Goal: Task Accomplishment & Management: Complete application form

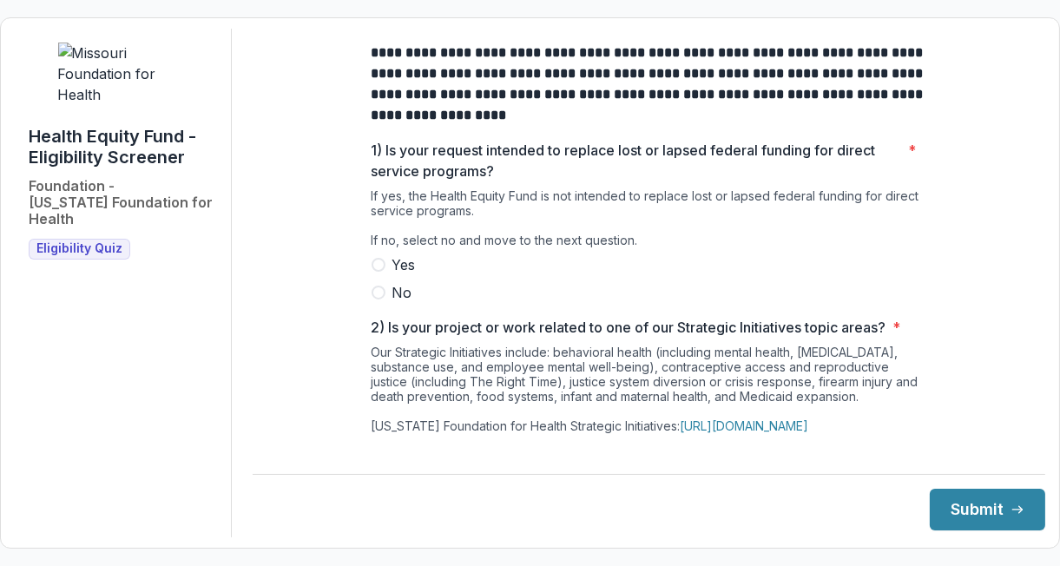
click at [384, 303] on label "No" at bounding box center [648, 292] width 555 height 21
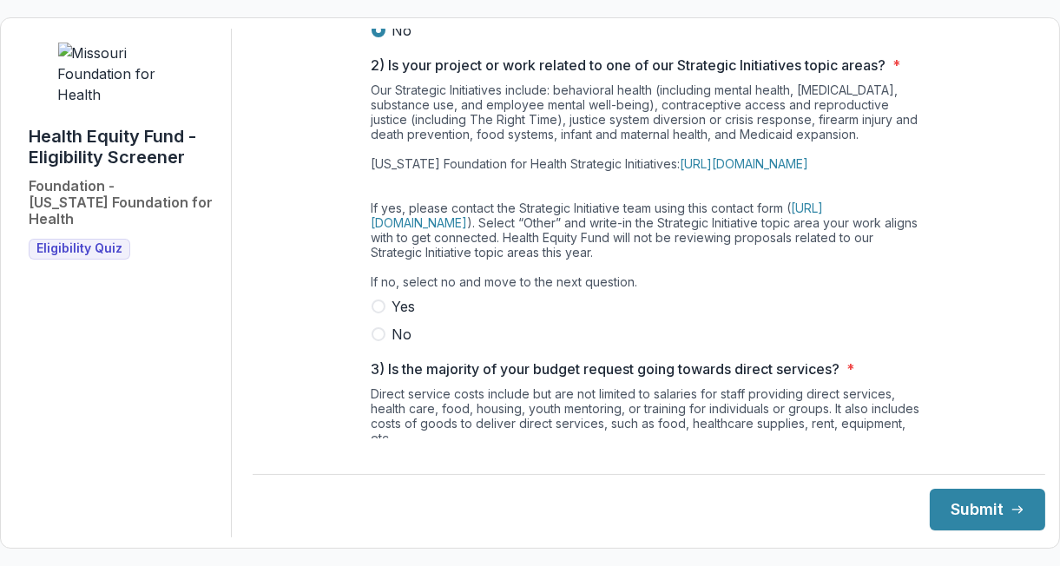
scroll to position [262, 0]
click at [379, 341] on span at bounding box center [378, 334] width 14 height 14
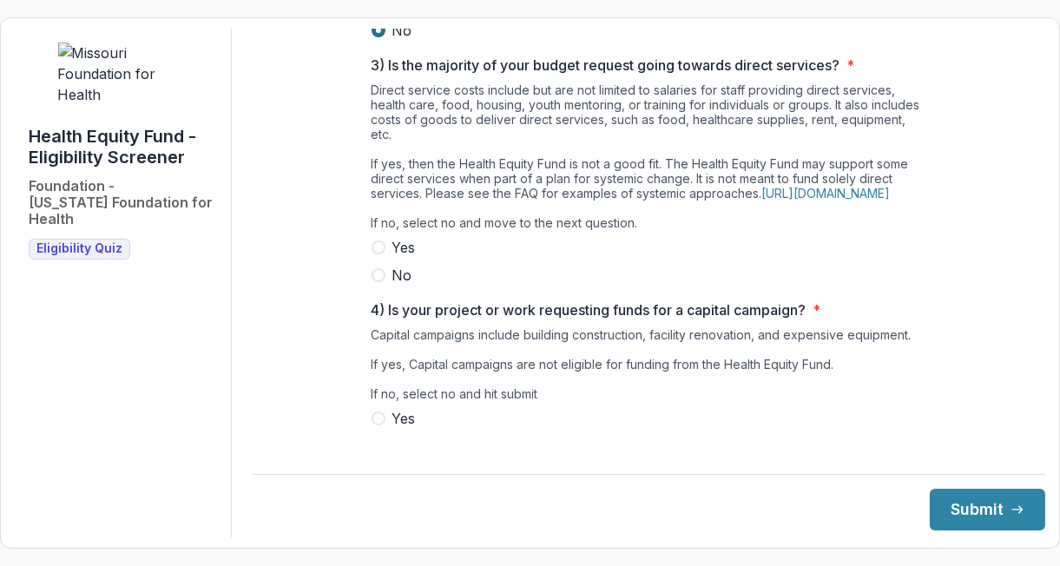
scroll to position [615, 0]
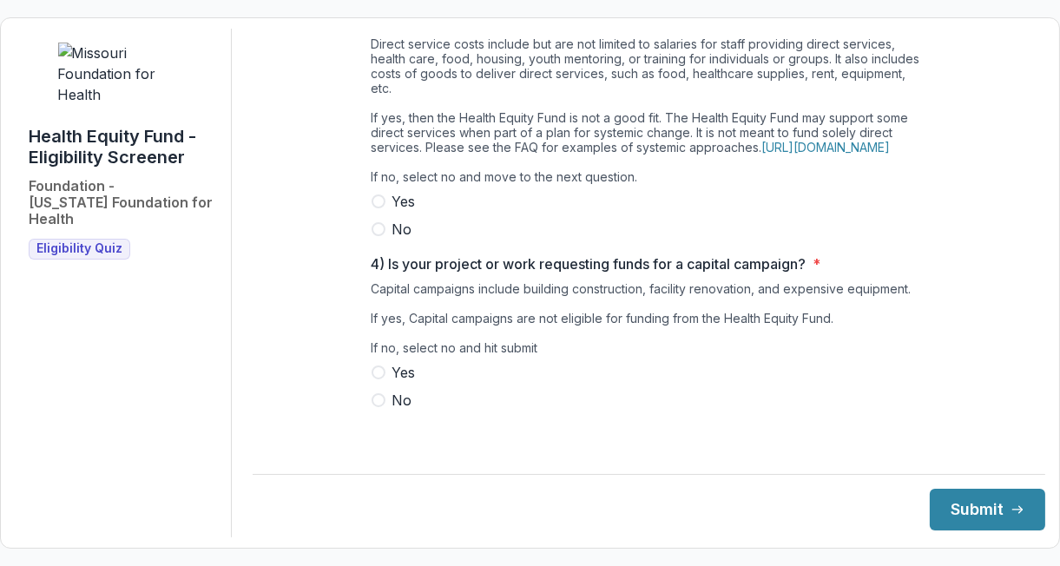
click at [378, 236] on span at bounding box center [378, 229] width 14 height 14
click at [376, 407] on span at bounding box center [378, 400] width 14 height 14
click at [988, 508] on button "Submit" at bounding box center [986, 510] width 115 height 42
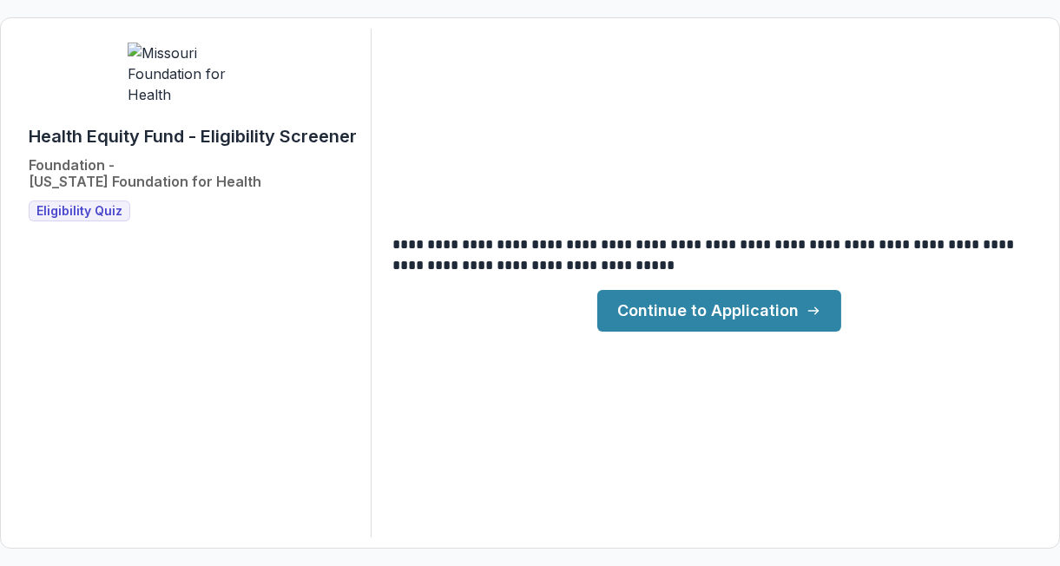
click at [784, 311] on link "Continue to Application" at bounding box center [719, 311] width 244 height 42
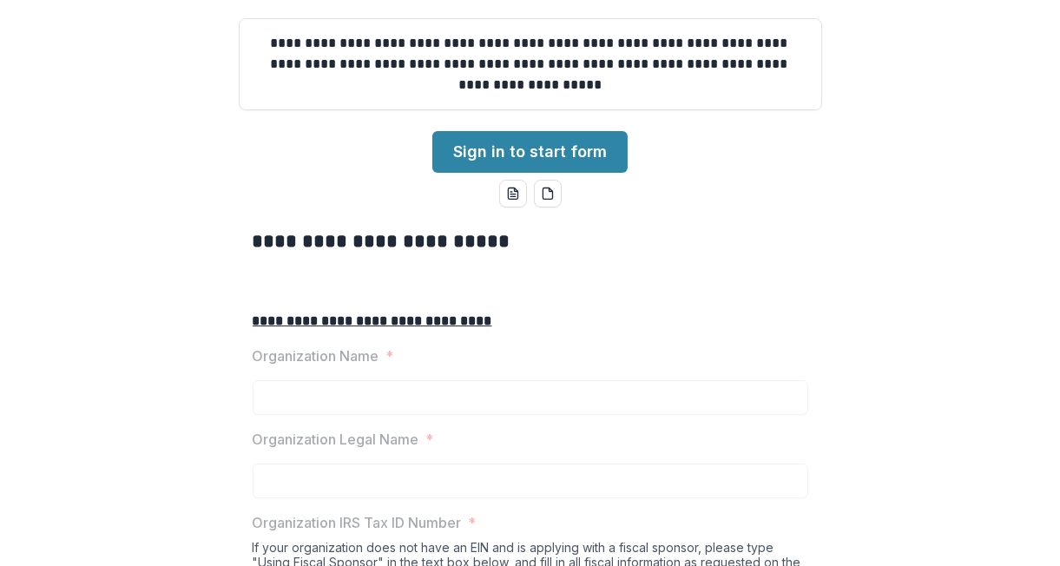
scroll to position [157, 0]
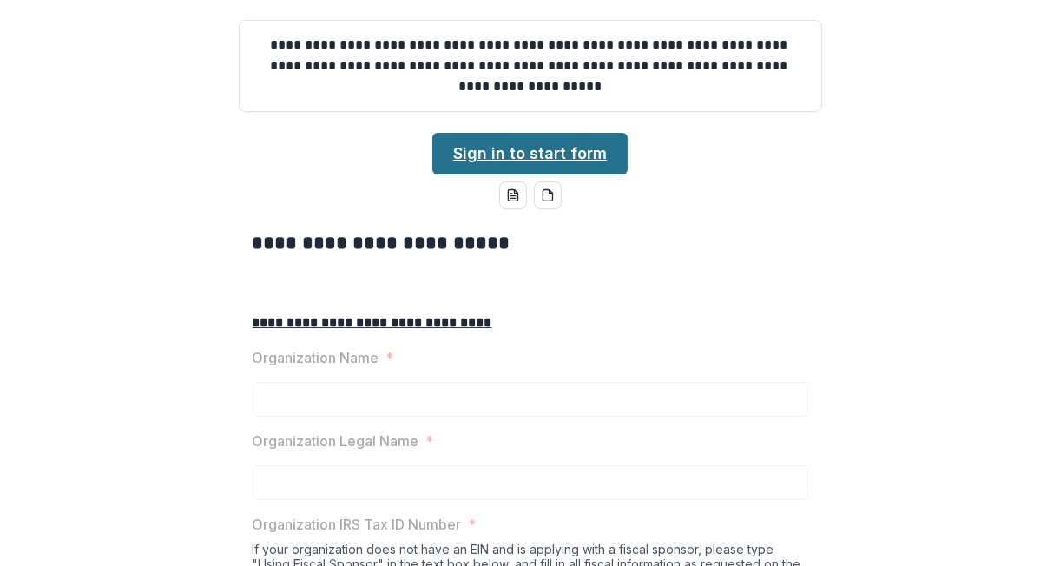
click at [559, 174] on link "Sign in to start form" at bounding box center [529, 154] width 195 height 42
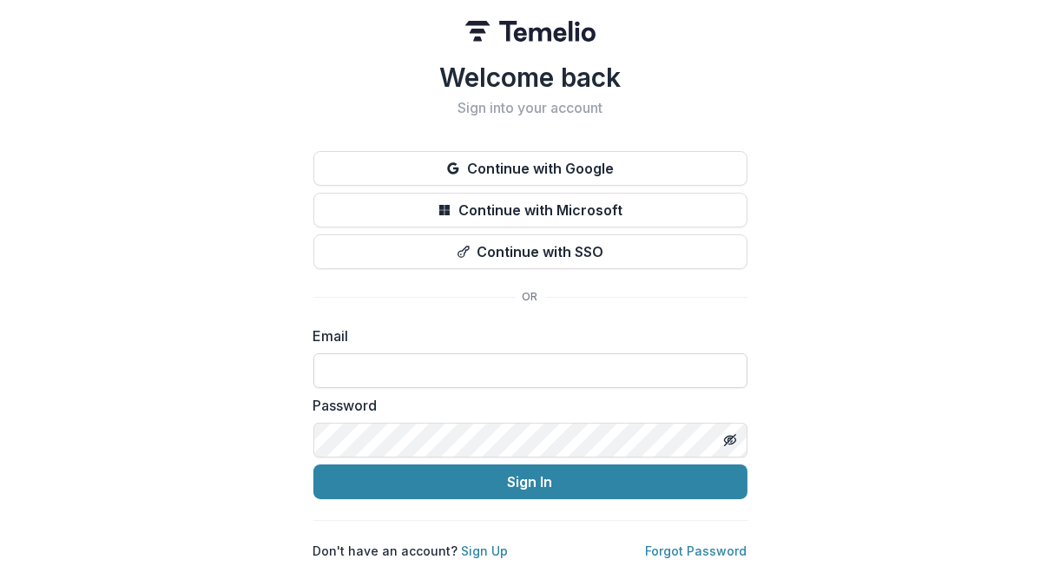
click at [352, 358] on input at bounding box center [530, 370] width 434 height 35
paste input "**********"
type input "**********"
drag, startPoint x: 453, startPoint y: 359, endPoint x: 273, endPoint y: 346, distance: 180.1
click at [273, 346] on div "**********" at bounding box center [530, 283] width 1060 height 566
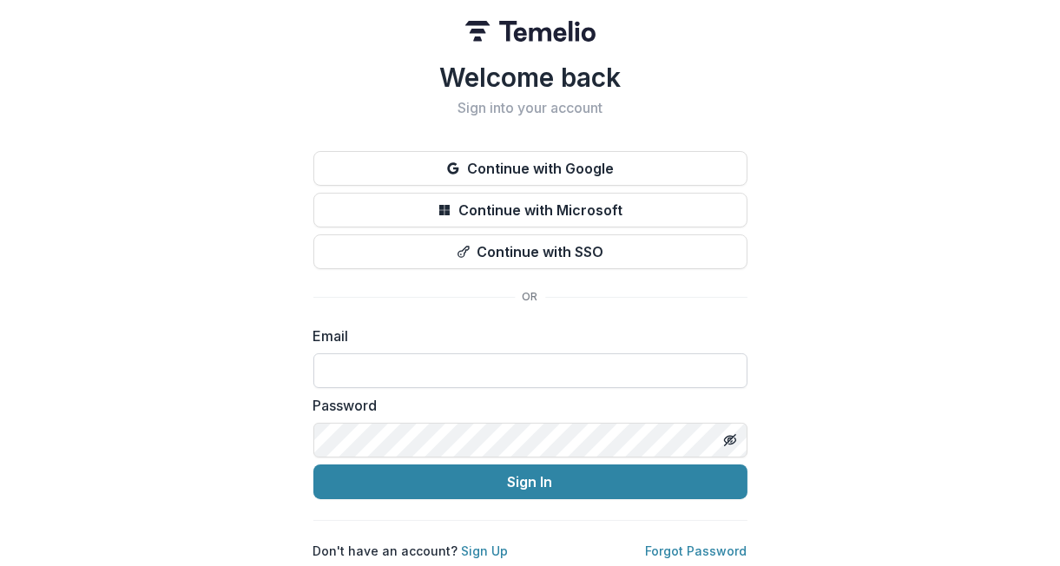
click at [343, 365] on input at bounding box center [530, 370] width 434 height 35
type input "**********"
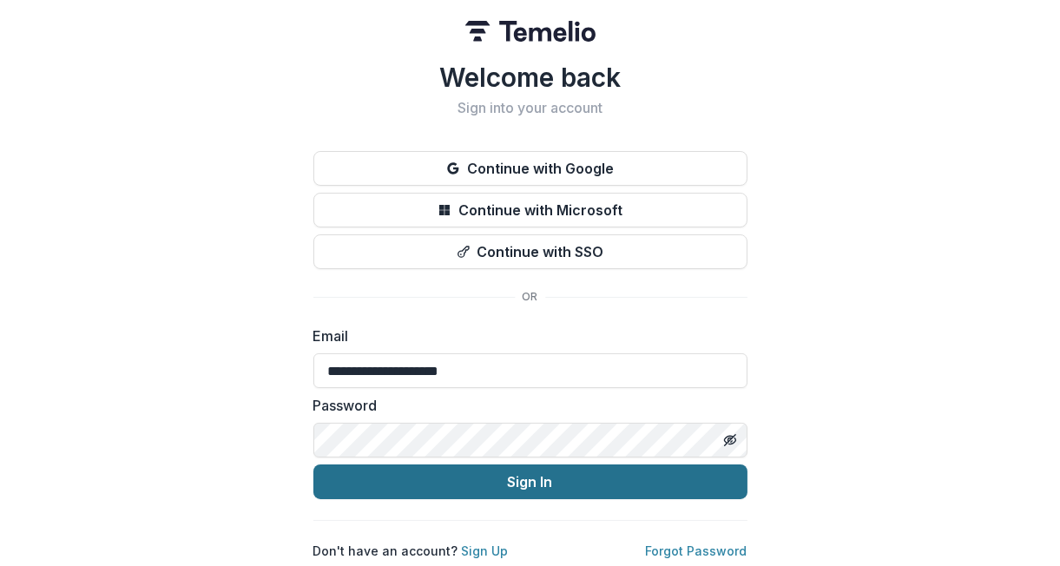
click at [469, 470] on button "Sign In" at bounding box center [530, 481] width 434 height 35
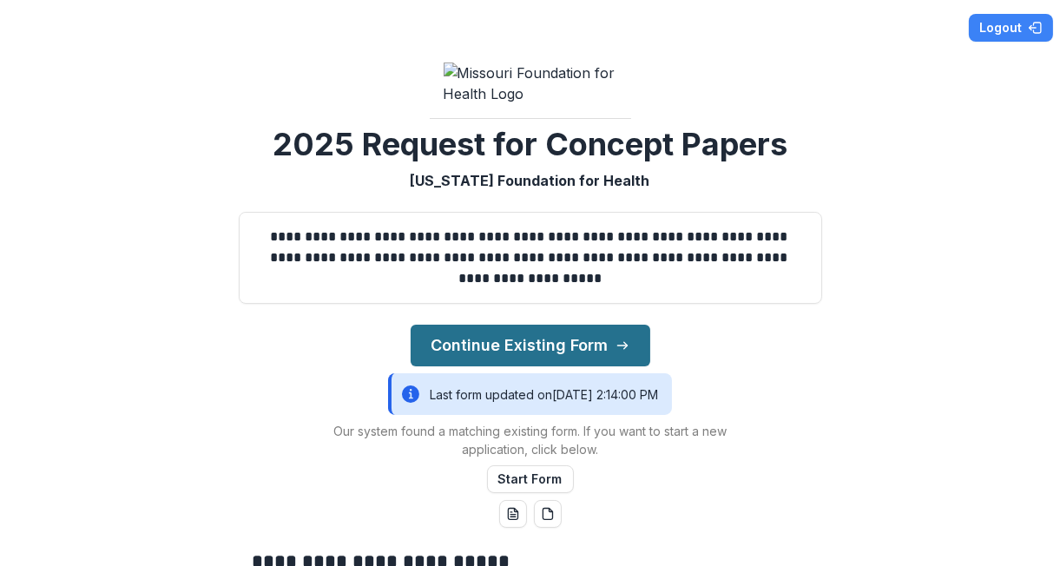
click at [575, 366] on button "Continue Existing Form" at bounding box center [530, 346] width 240 height 42
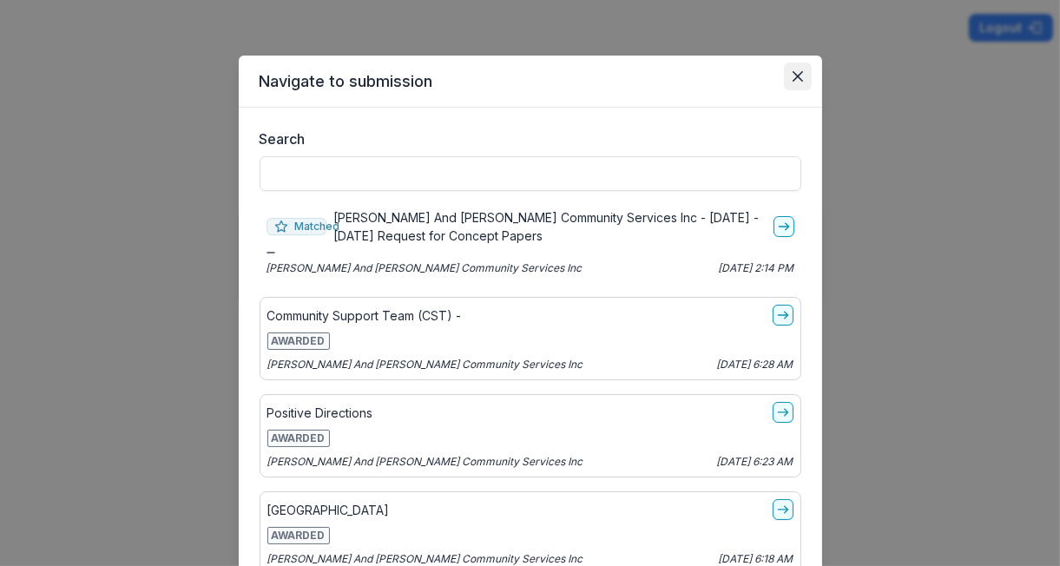
click at [794, 81] on icon "Close" at bounding box center [797, 76] width 10 height 10
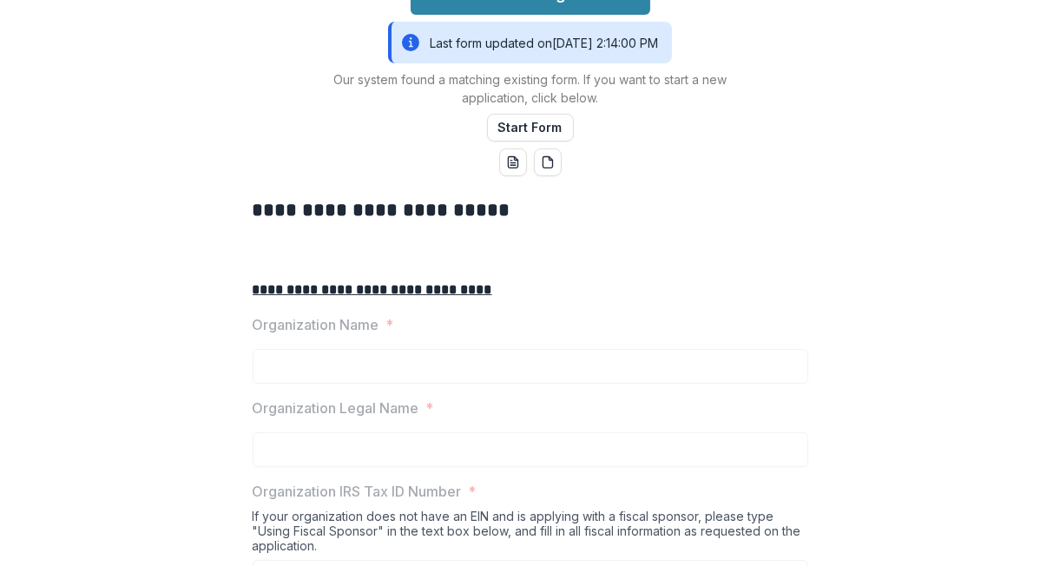
scroll to position [359, 0]
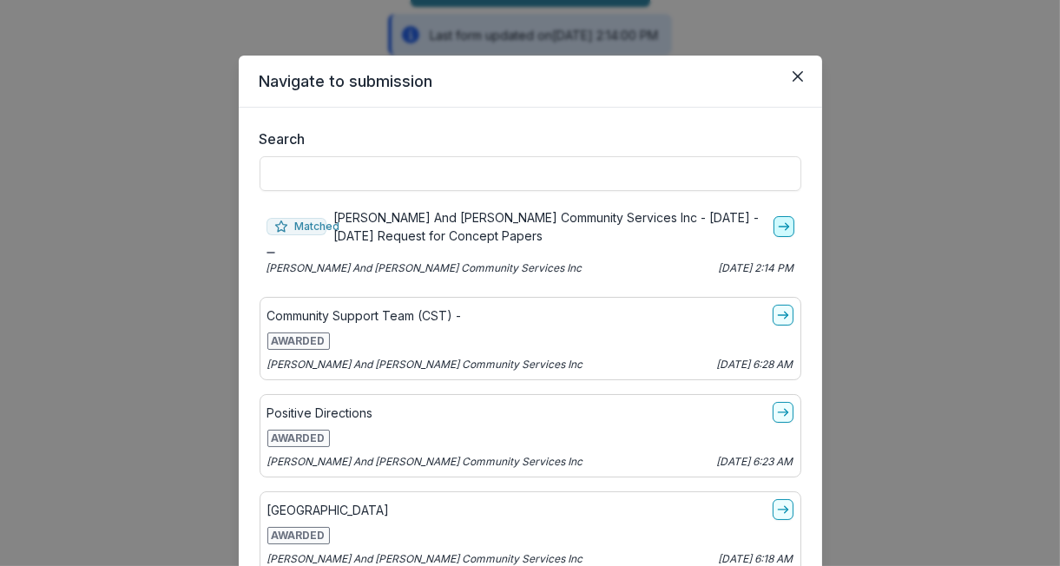
click at [777, 227] on icon "go-to" at bounding box center [784, 227] width 14 height 14
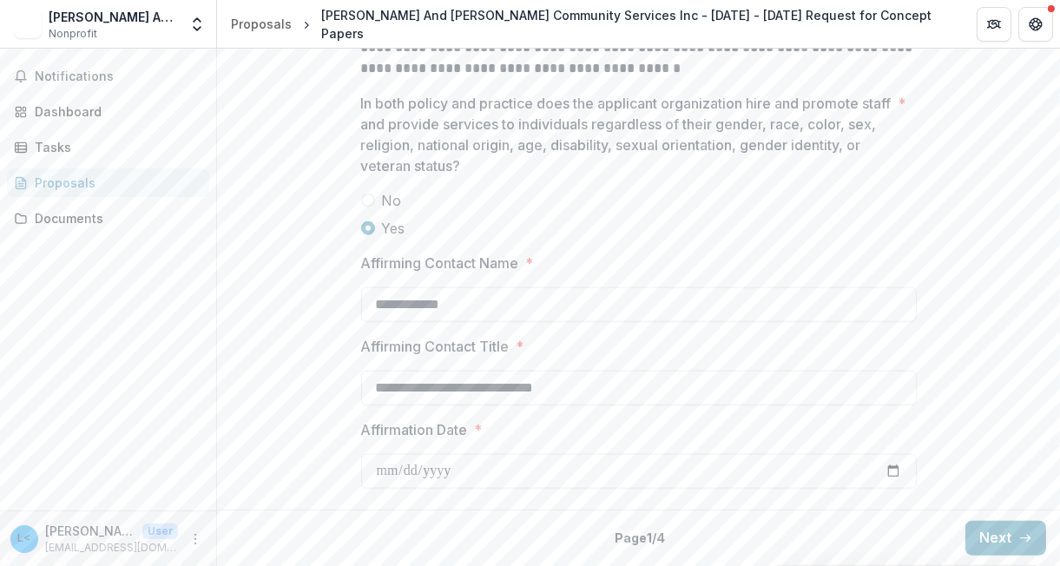
scroll to position [2794, 0]
click at [988, 542] on button "Next" at bounding box center [1005, 538] width 81 height 35
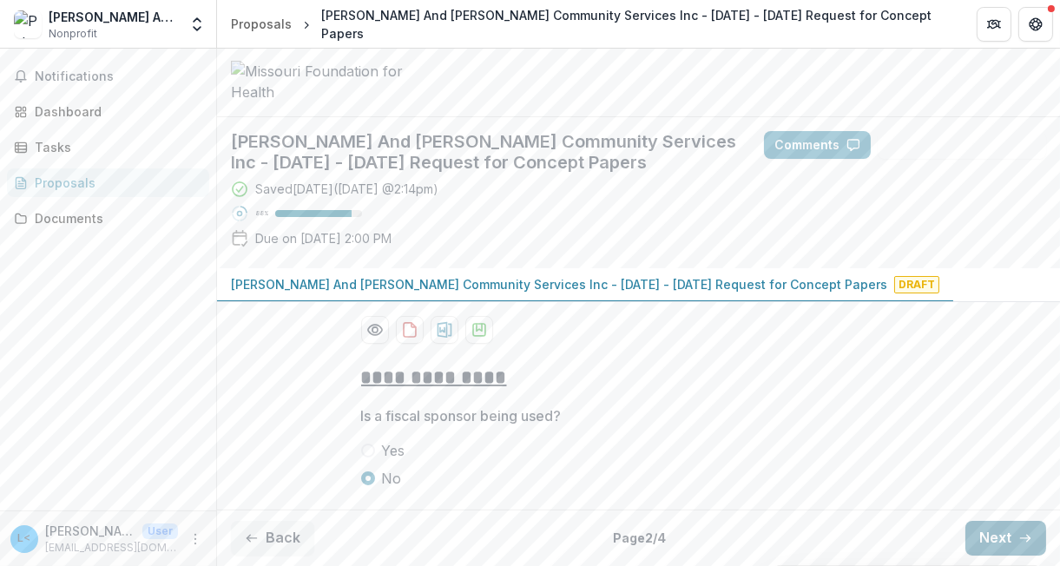
click at [1001, 539] on button "Next" at bounding box center [1005, 538] width 81 height 35
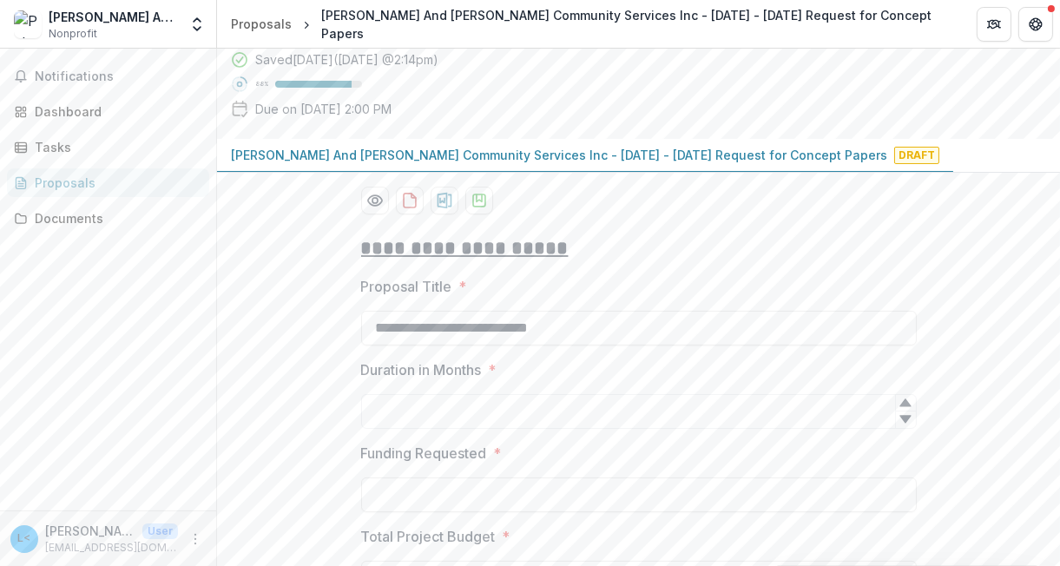
scroll to position [1816, 0]
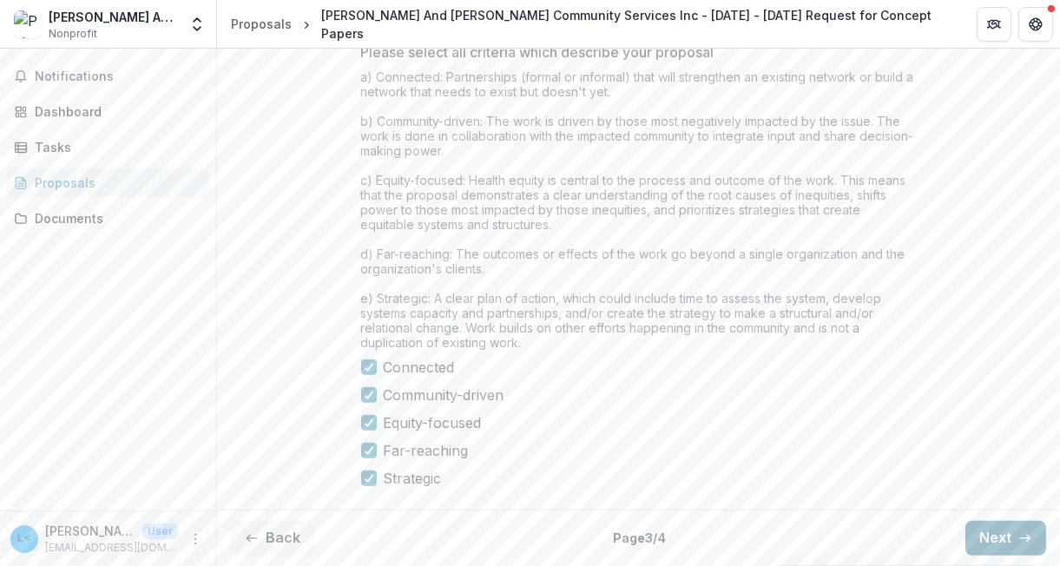
click at [1001, 540] on button "Next" at bounding box center [1005, 538] width 81 height 35
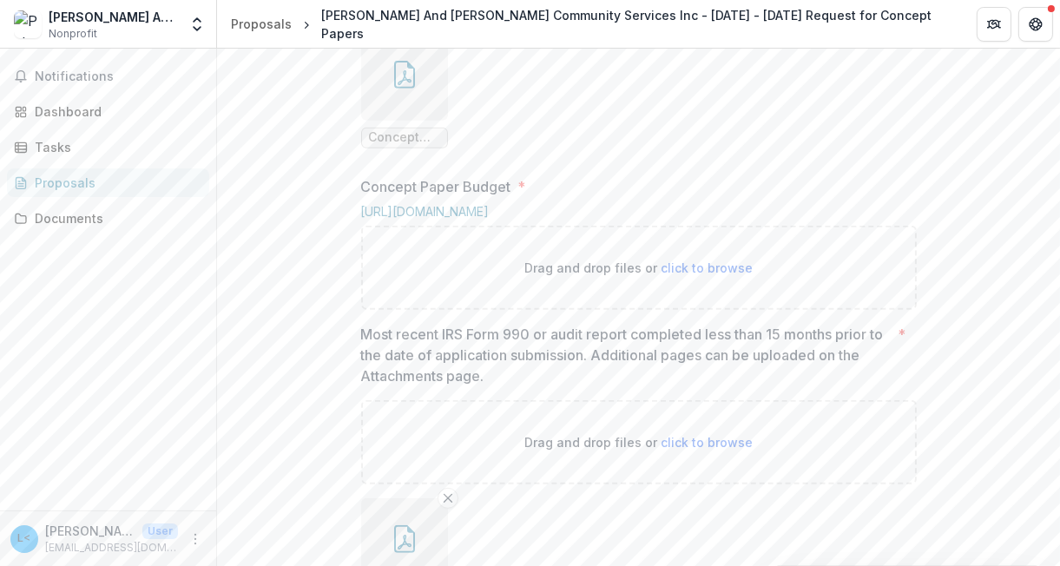
scroll to position [1067, 0]
click at [489, 220] on link "https://mffh.org/wp-content/uploads/2025/06/Health-Equity-Fund-Concept-Paper-Bu…" at bounding box center [425, 212] width 128 height 15
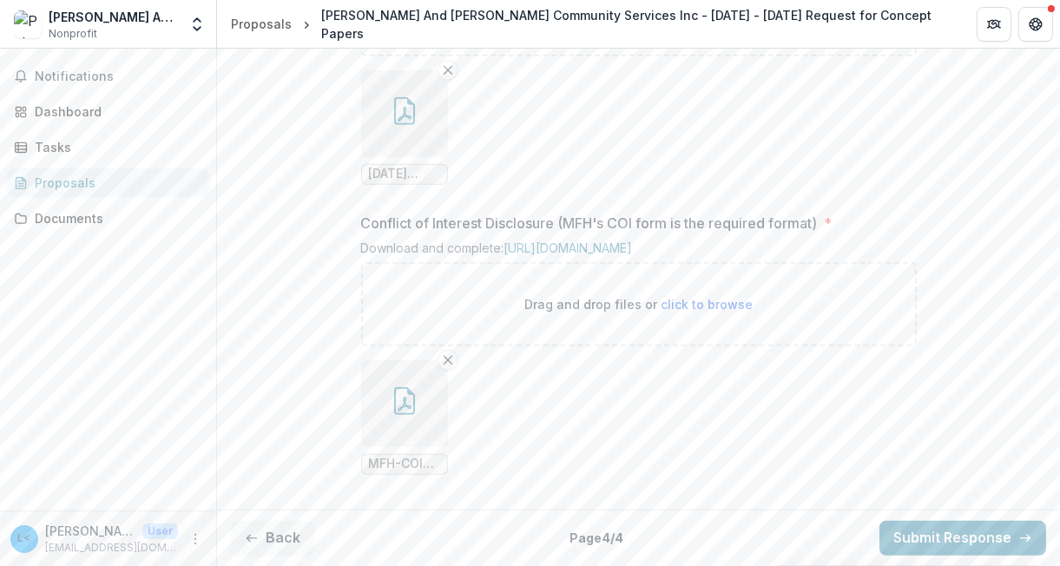
scroll to position [1944, 0]
click at [306, 535] on button "Back" at bounding box center [272, 538] width 83 height 35
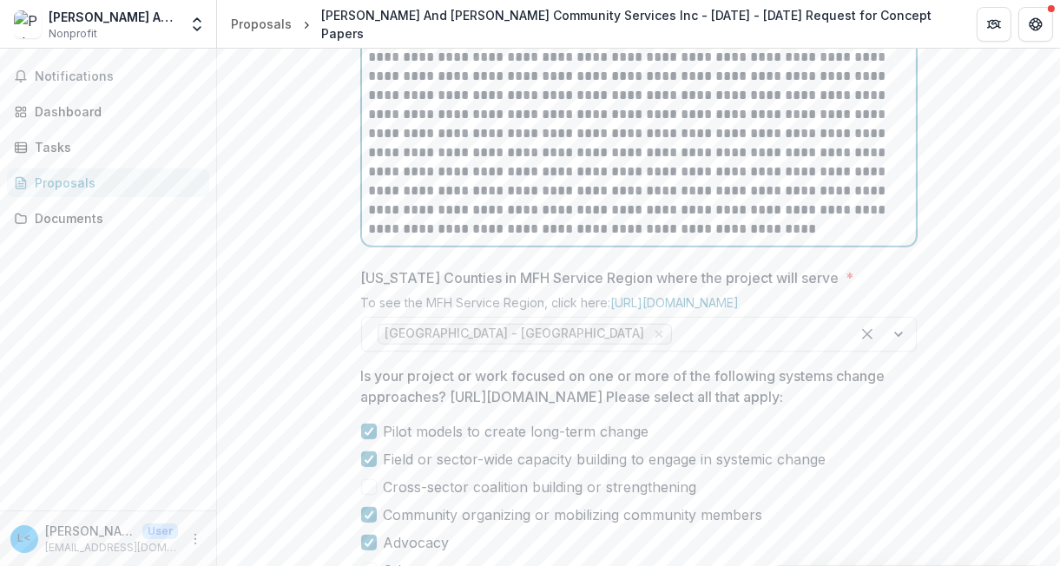
scroll to position [941, 0]
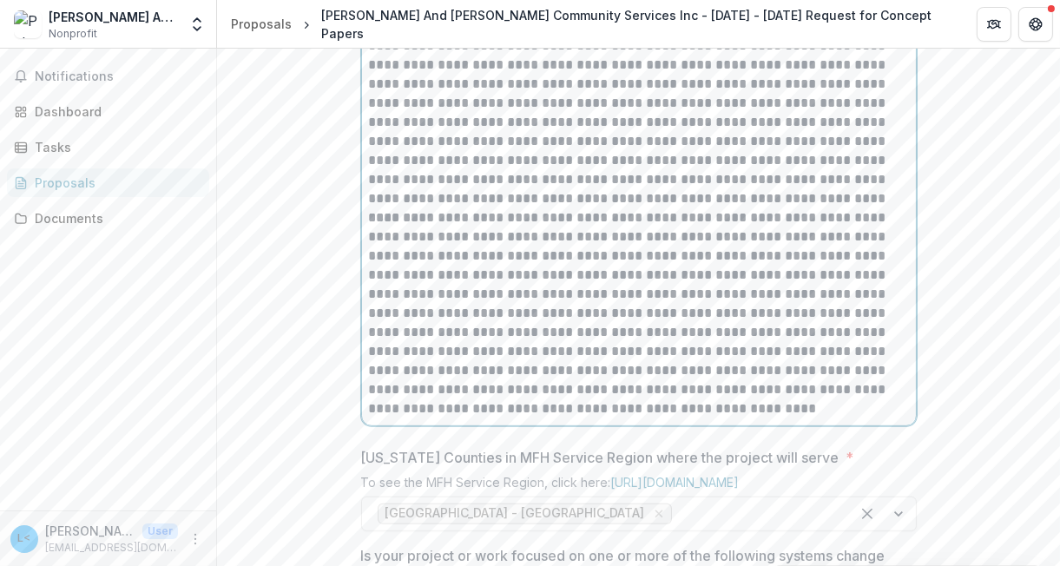
drag, startPoint x: 631, startPoint y: 358, endPoint x: 400, endPoint y: 266, distance: 248.8
drag, startPoint x: 400, startPoint y: 266, endPoint x: 679, endPoint y: 153, distance: 300.6
click at [679, 132] on p "**********" at bounding box center [639, 74] width 541 height 115
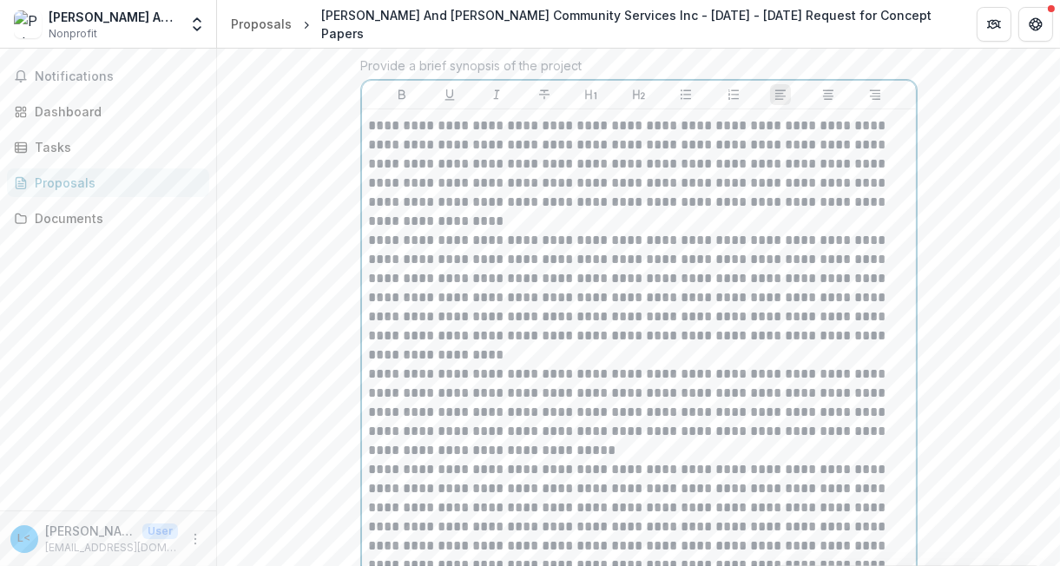
scroll to position [738, 0]
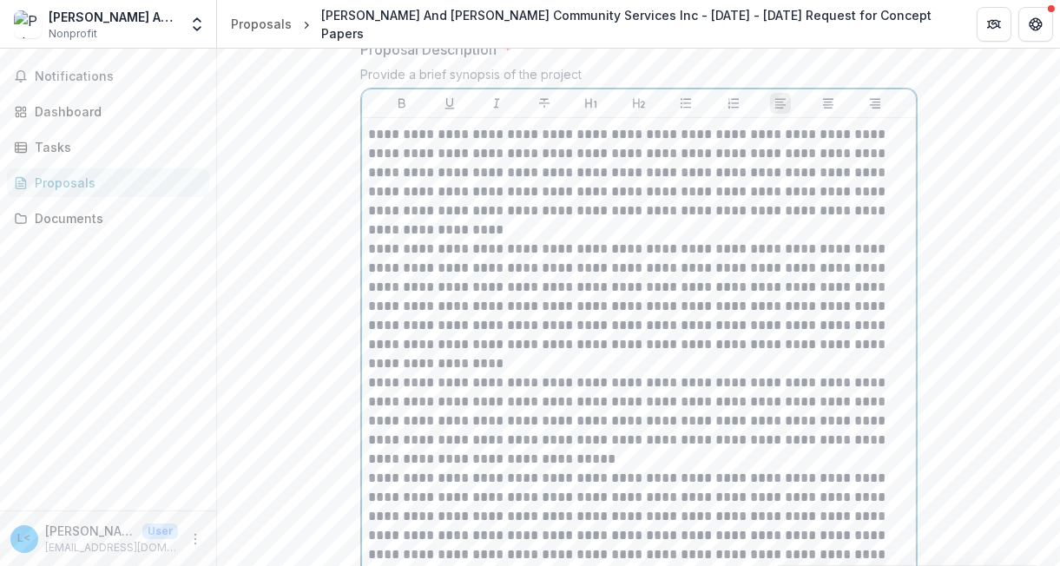
click at [371, 262] on p "**********" at bounding box center [639, 383] width 541 height 516
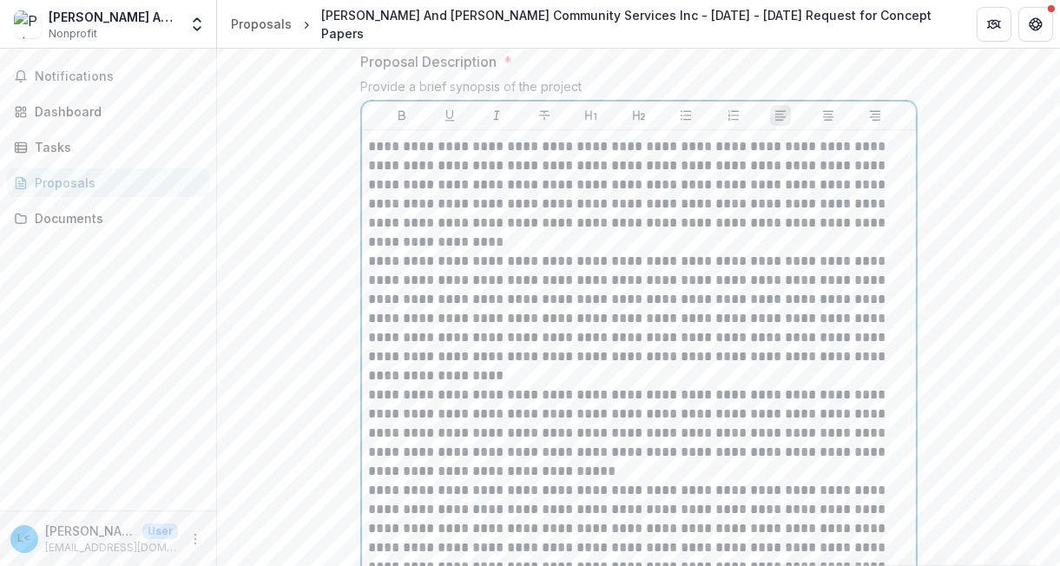
scroll to position [704, 0]
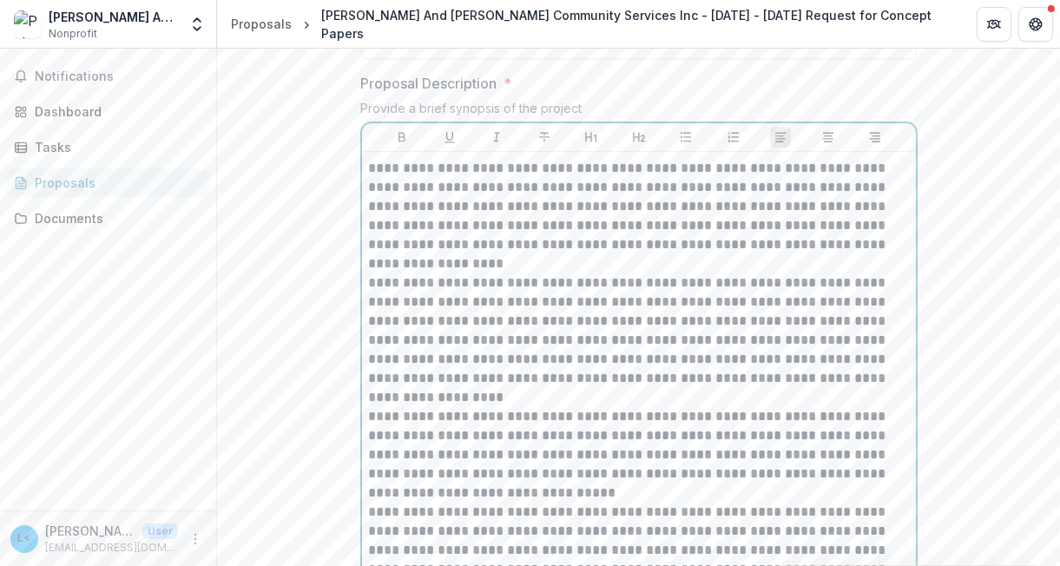
click at [371, 296] on p "**********" at bounding box center [639, 417] width 541 height 516
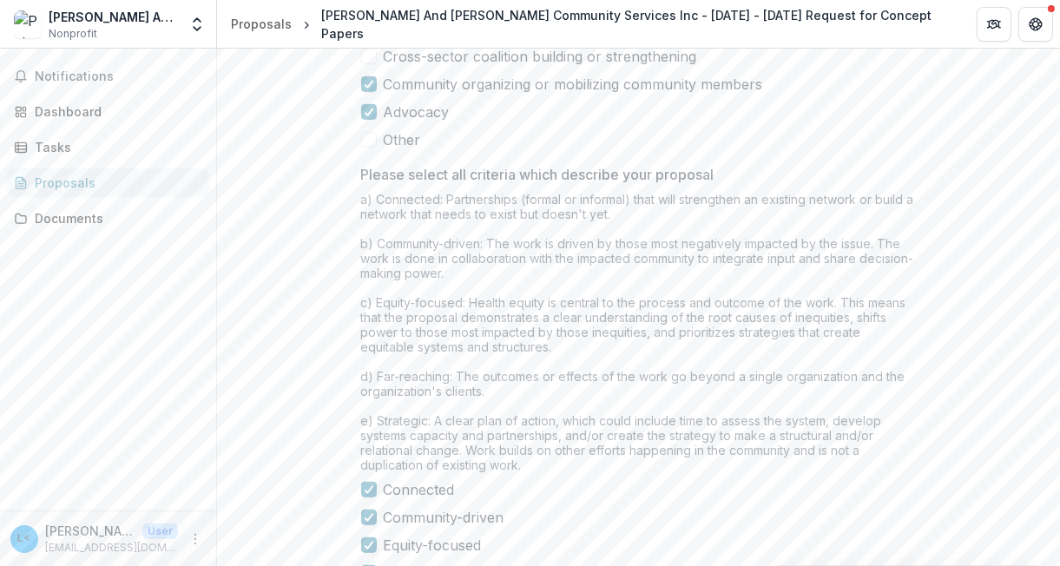
scroll to position [1836, 0]
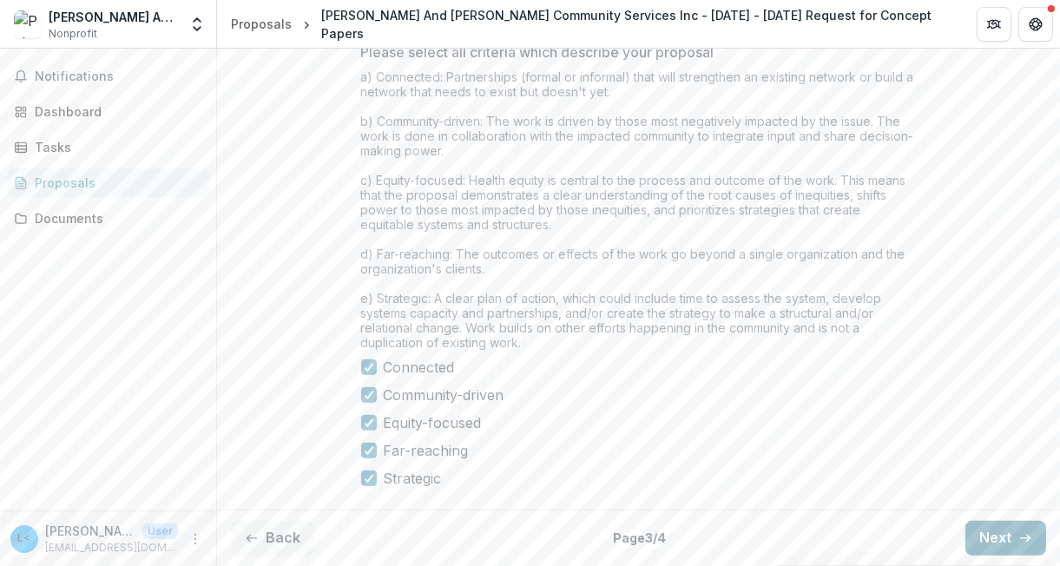
click at [982, 537] on button "Next" at bounding box center [1005, 538] width 81 height 35
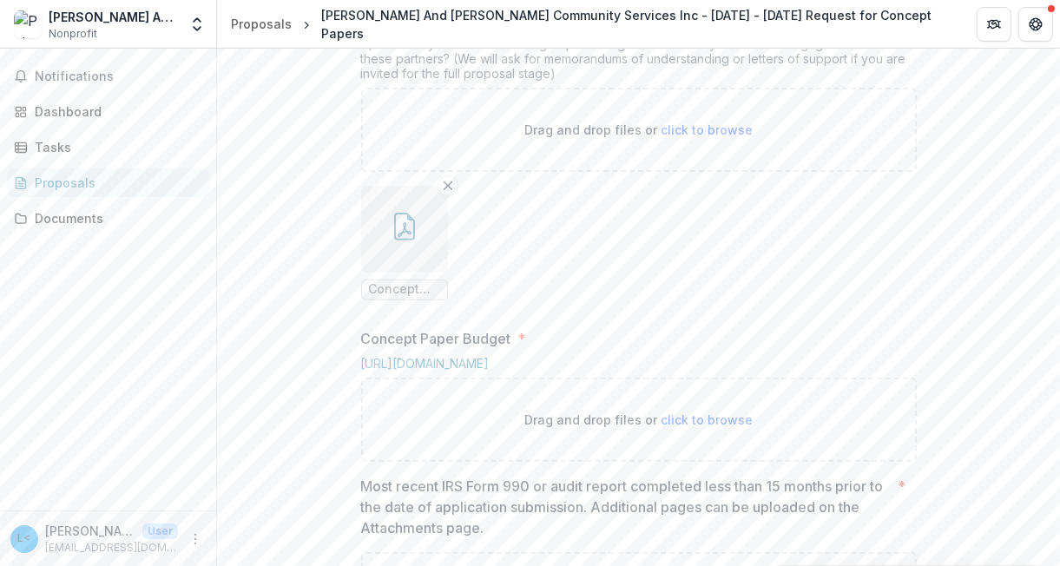
scroll to position [916, 0]
click at [443, 194] on icon "Remove File" at bounding box center [448, 187] width 14 height 14
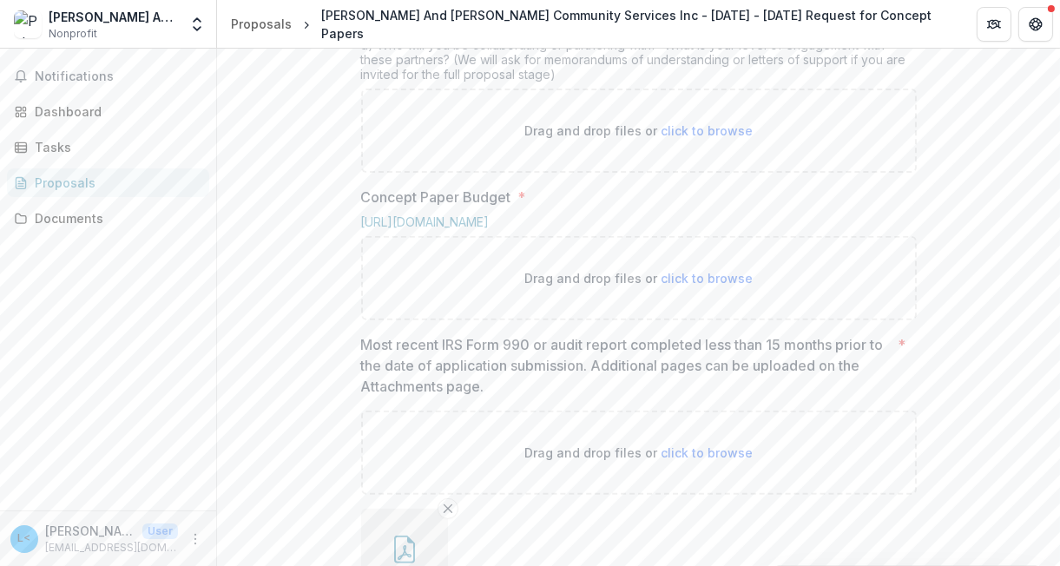
click at [696, 138] on span "click to browse" at bounding box center [706, 130] width 92 height 15
type input "**********"
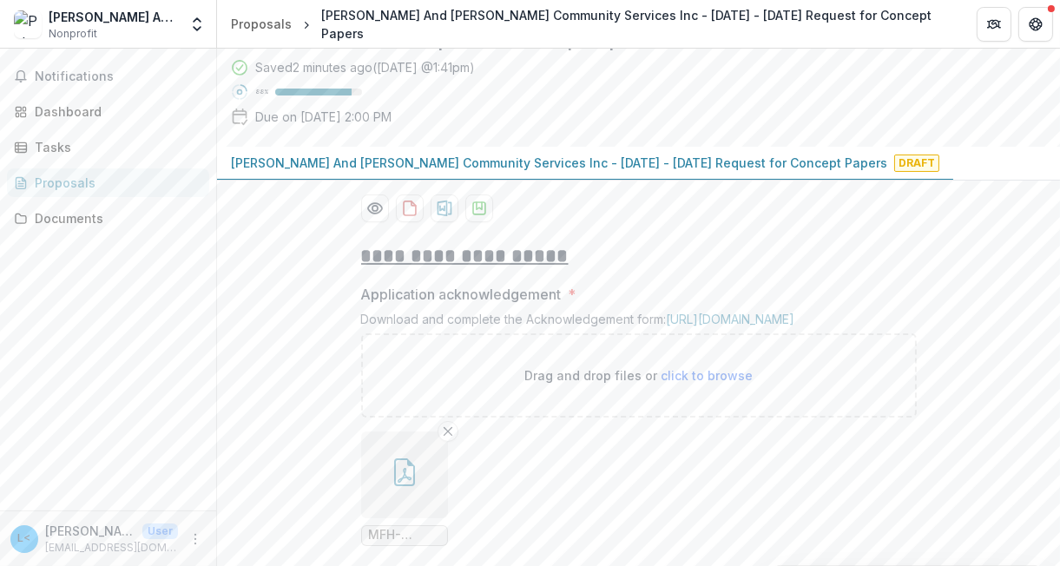
scroll to position [0, 0]
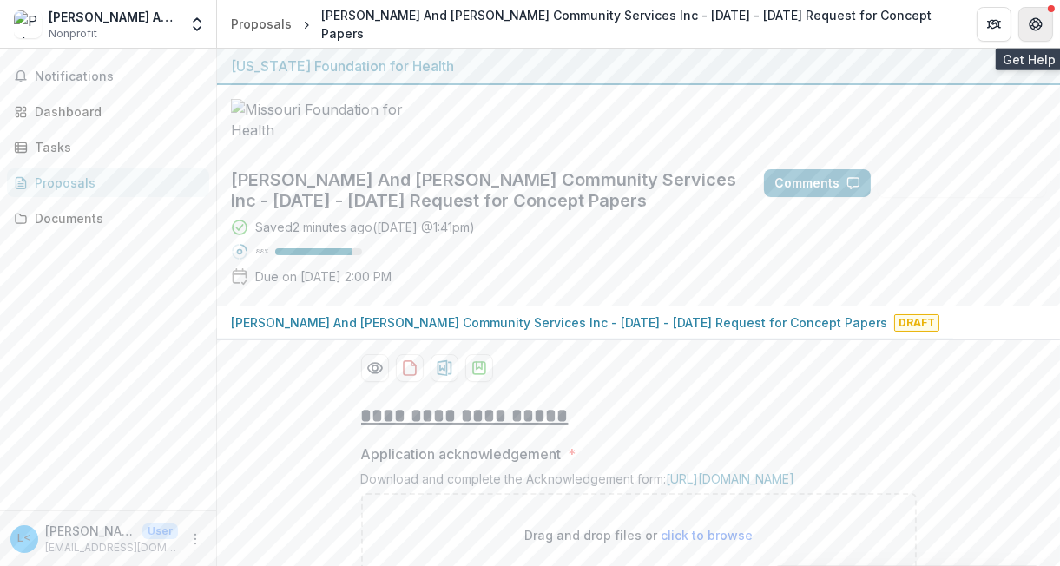
click at [1034, 24] on icon "Get Help" at bounding box center [1035, 24] width 14 height 14
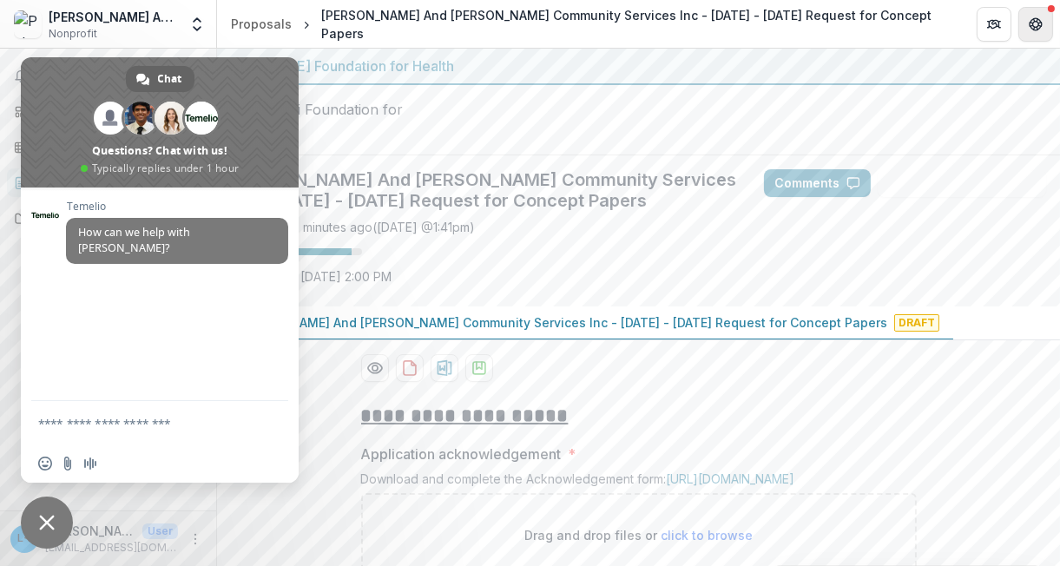
click at [1031, 21] on icon "Get Help" at bounding box center [1035, 24] width 14 height 14
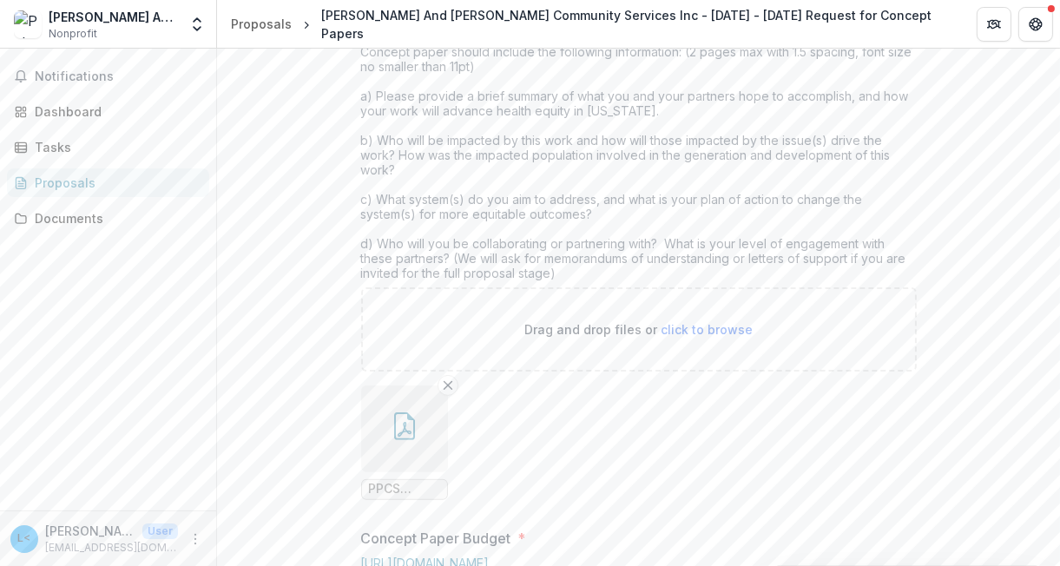
scroll to position [292, 0]
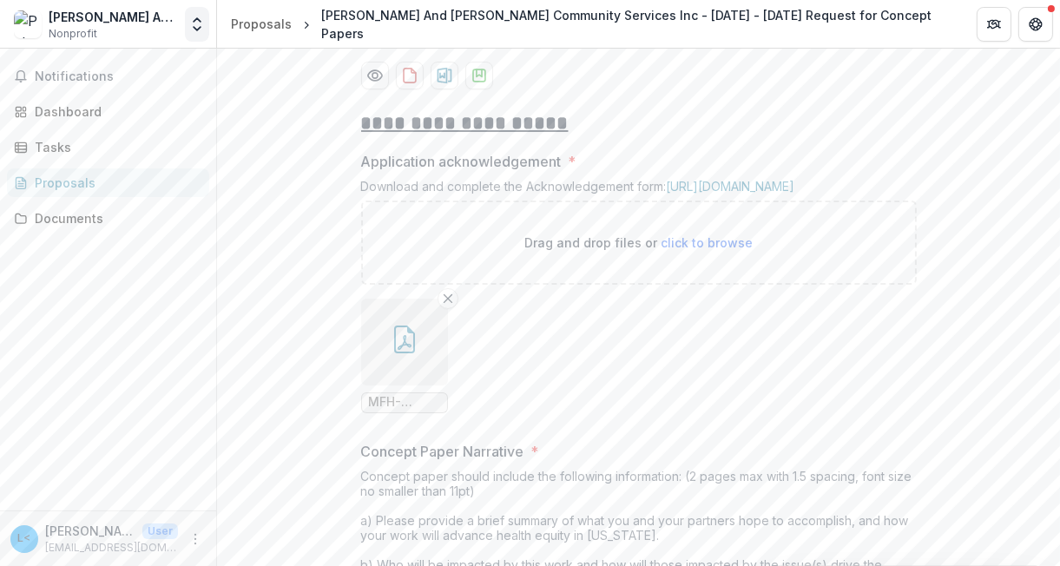
click at [198, 27] on icon "Open entity switcher" at bounding box center [196, 24] width 17 height 17
click at [79, 90] on link "Settings" at bounding box center [108, 96] width 208 height 29
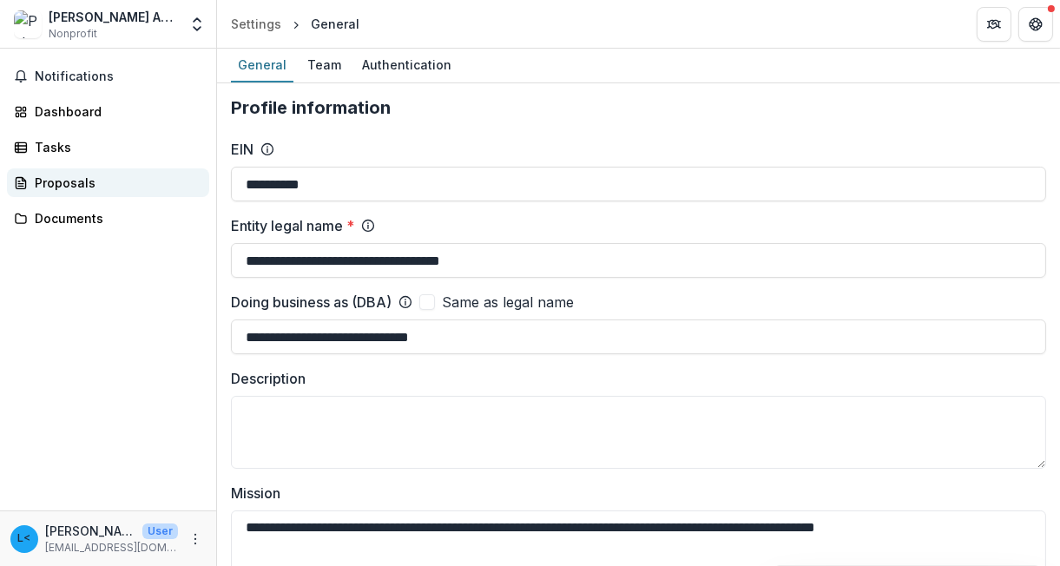
click at [65, 180] on div "Proposals" at bounding box center [115, 183] width 161 height 18
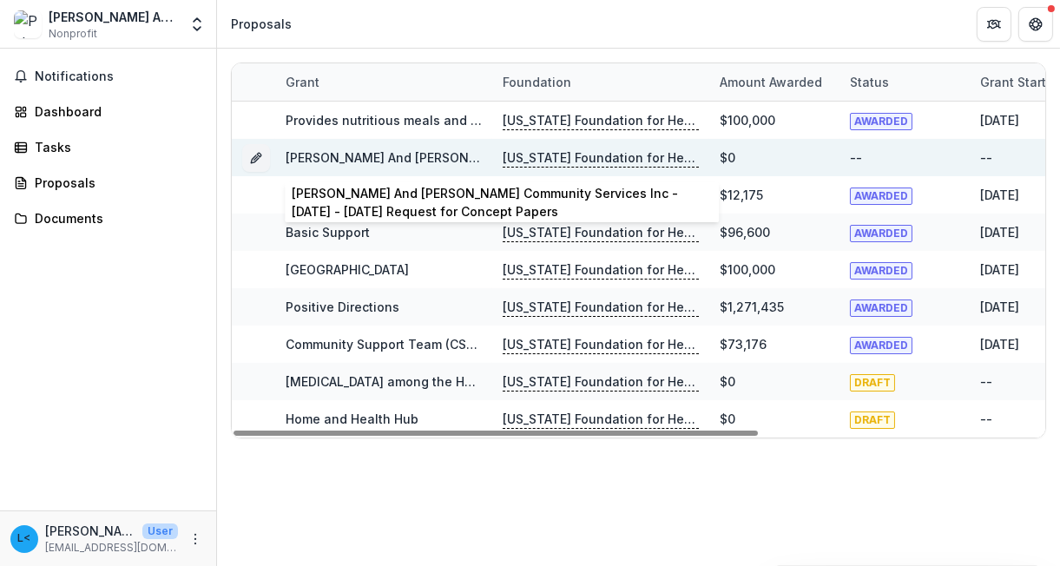
click at [428, 159] on link "Peter And Paul Community Services Inc - 2025 - 2025 Request for Concept Papers" at bounding box center [614, 157] width 656 height 15
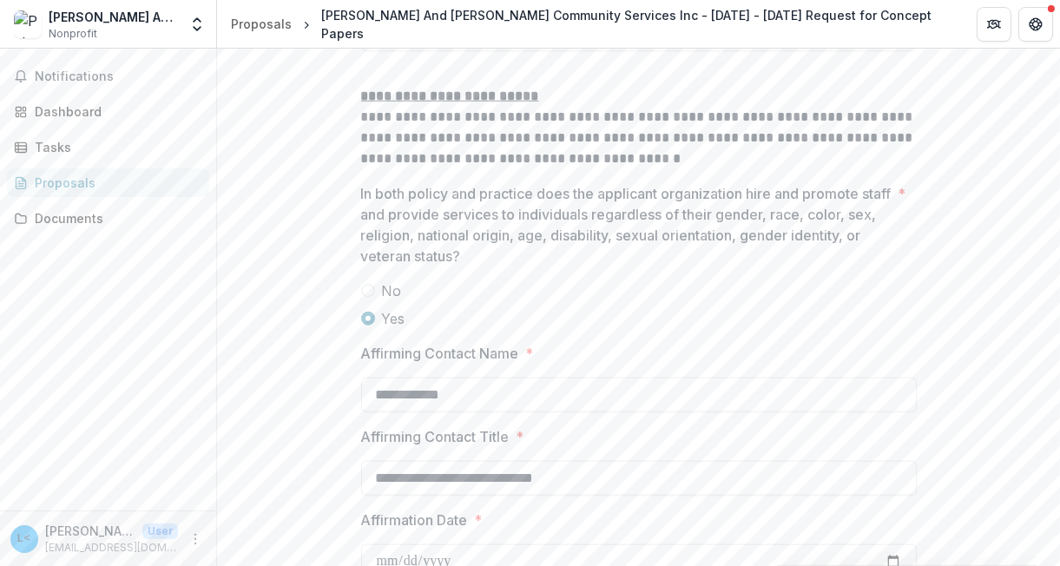
scroll to position [2794, 0]
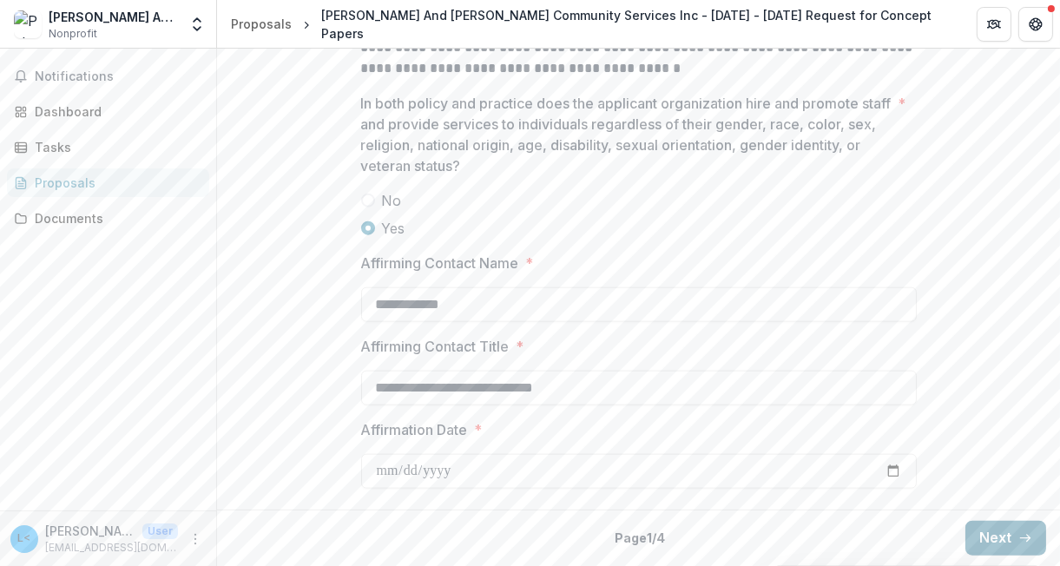
click at [996, 541] on button "Next" at bounding box center [1005, 538] width 81 height 35
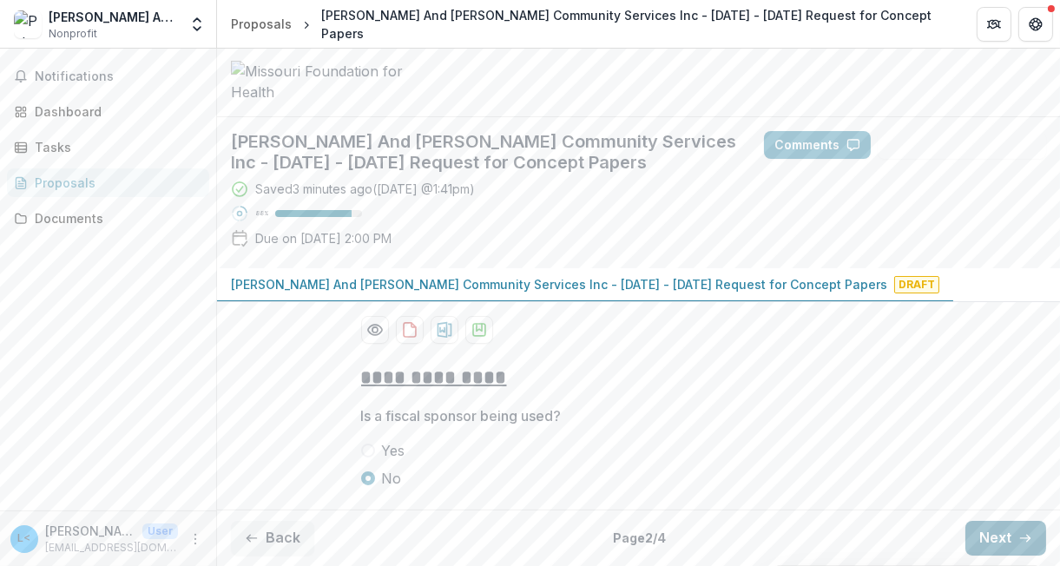
scroll to position [167, 0]
click at [996, 541] on button "Next" at bounding box center [1005, 538] width 81 height 35
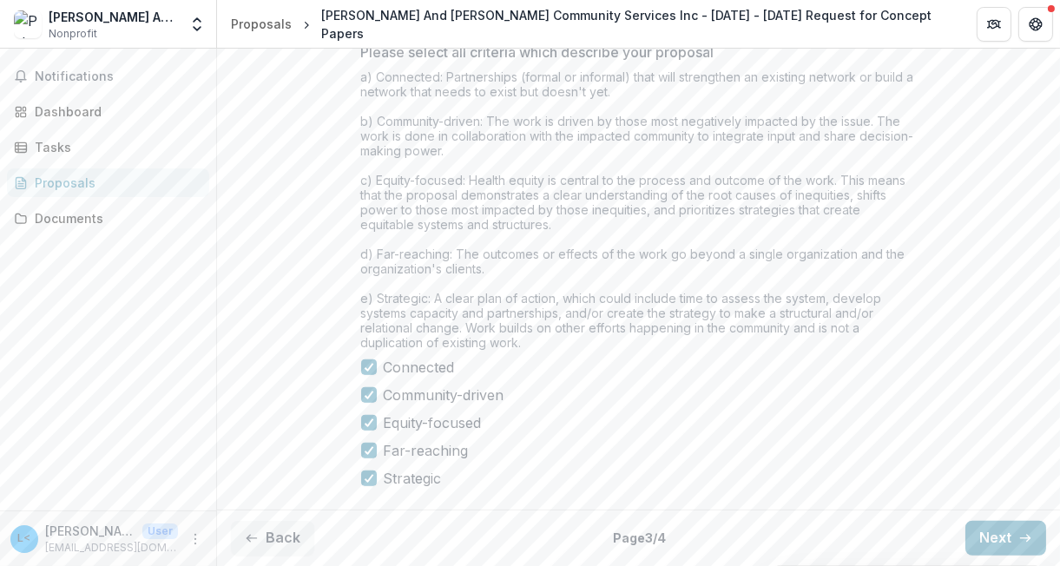
scroll to position [1836, 0]
click at [1008, 534] on button "Next" at bounding box center [1005, 538] width 81 height 35
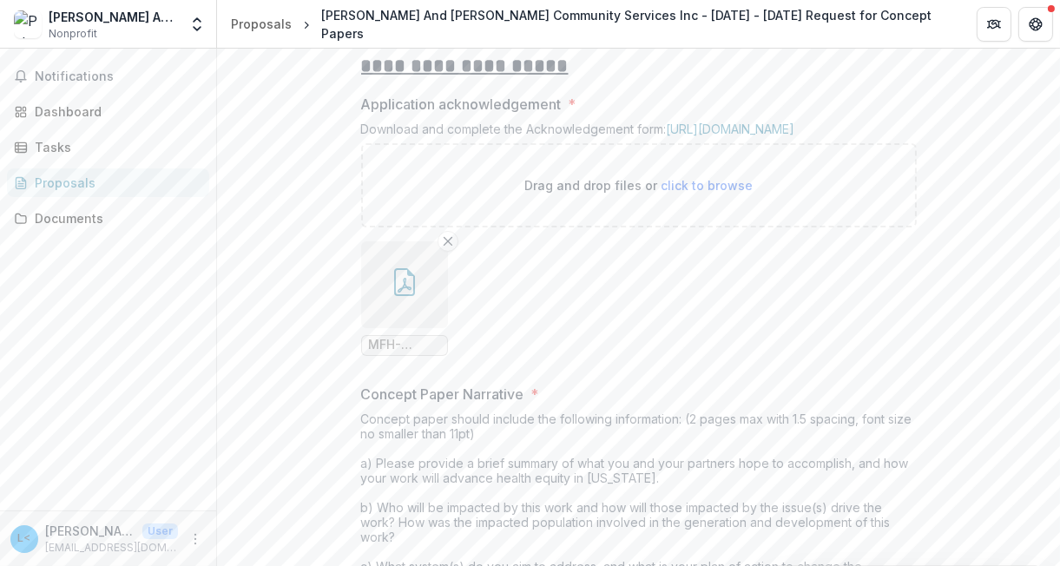
scroll to position [348, 0]
